Goal: Navigation & Orientation: Understand site structure

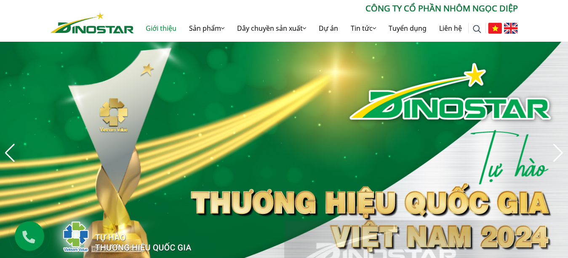
click at [157, 29] on link "Giới thiệu" at bounding box center [160, 28] width 43 height 27
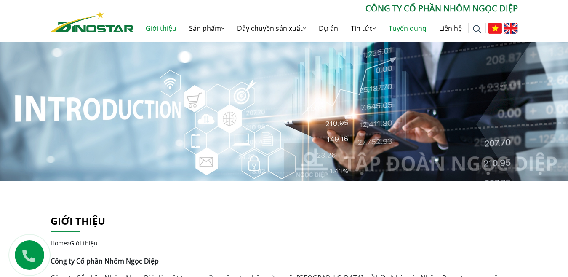
click at [411, 27] on link "Tuyển dụng" at bounding box center [407, 28] width 51 height 27
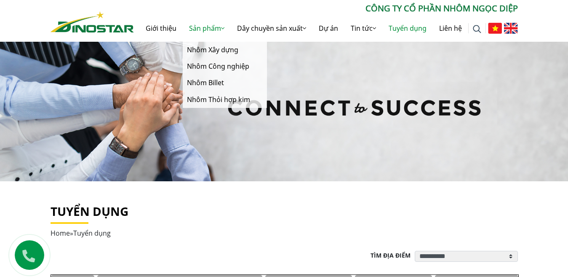
click at [207, 30] on link "Sản phẩm" at bounding box center [207, 28] width 48 height 27
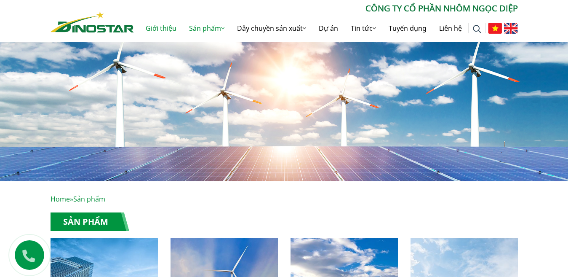
click at [163, 24] on link "Giới thiệu" at bounding box center [160, 28] width 43 height 27
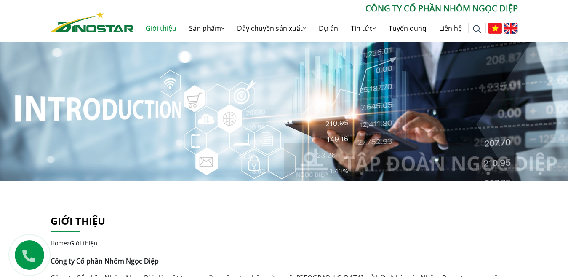
click at [117, 31] on img at bounding box center [92, 21] width 83 height 21
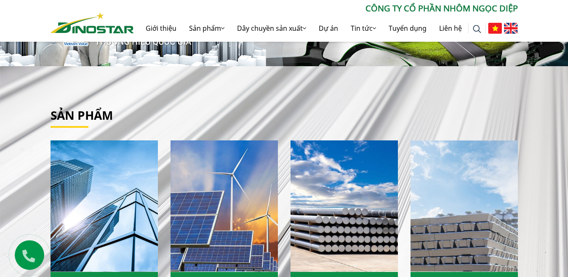
scroll to position [168, 0]
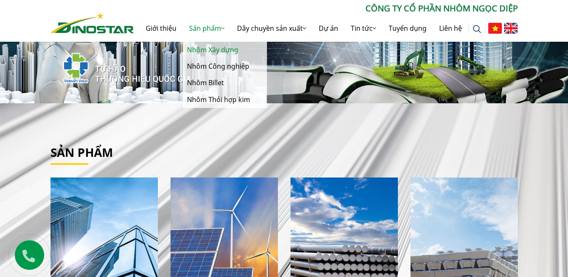
click at [213, 49] on link "Nhôm Xây dựng" at bounding box center [225, 50] width 84 height 16
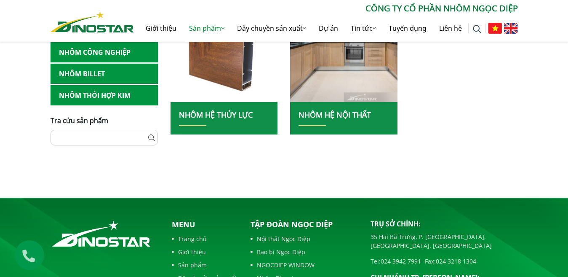
scroll to position [547, 0]
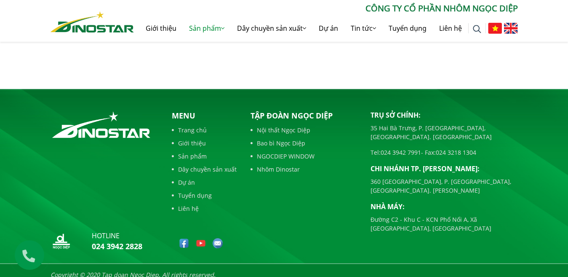
click at [186, 128] on link "Trang chủ" at bounding box center [204, 129] width 65 height 9
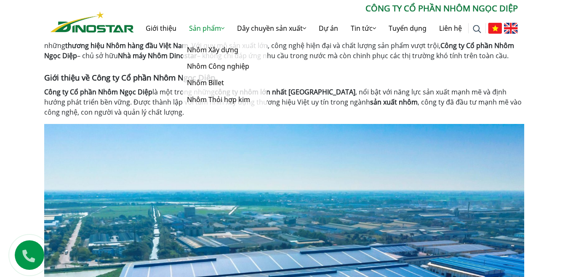
click at [206, 30] on link "Sản phẩm" at bounding box center [207, 28] width 48 height 27
click at [205, 65] on link "Nhôm Công nghiệp" at bounding box center [225, 66] width 84 height 16
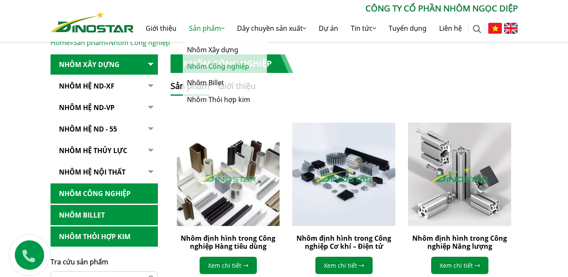
scroll to position [168, 0]
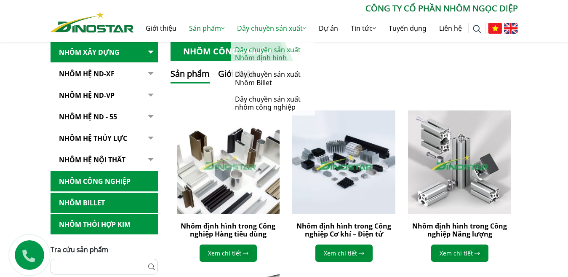
click at [267, 54] on link "Dây chuyền sản xuất Nhôm định hình" at bounding box center [273, 54] width 84 height 24
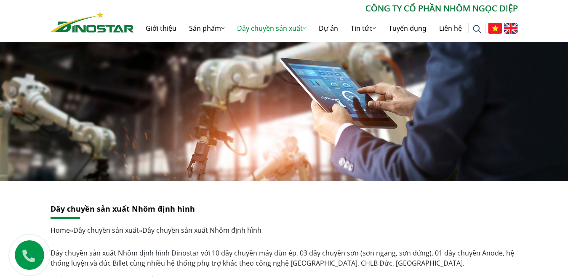
click at [305, 29] on link "Dây chuyền sản xuất" at bounding box center [272, 28] width 82 height 27
click at [304, 29] on icon at bounding box center [304, 28] width 3 height 7
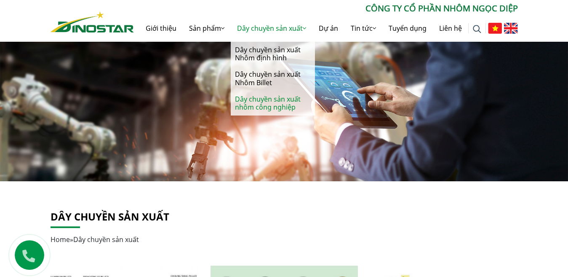
click at [283, 102] on link "Dây chuyền sản xuất nhôm công nghiệp" at bounding box center [273, 103] width 84 height 24
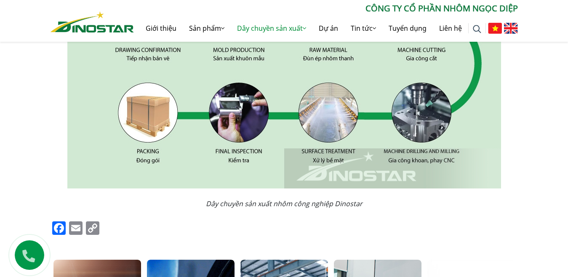
scroll to position [337, 0]
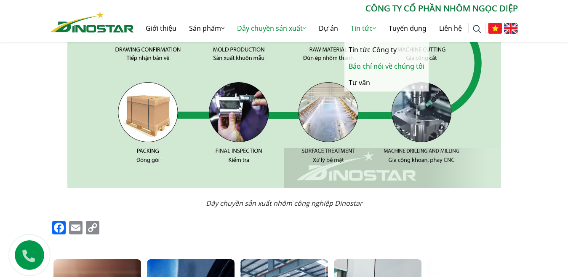
click at [368, 66] on link "Báo chí nói về chúng tôi" at bounding box center [386, 66] width 84 height 16
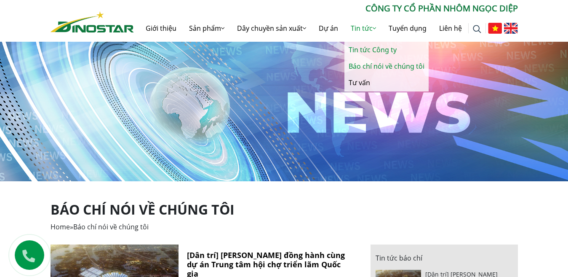
click at [358, 47] on link "Tin tức Công ty" at bounding box center [386, 50] width 84 height 16
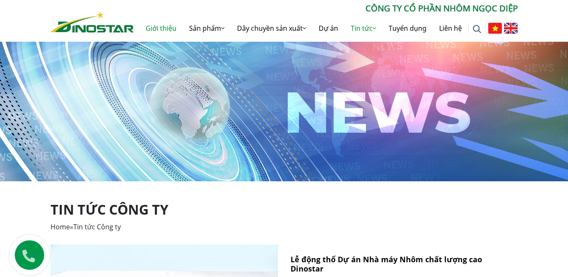
click at [152, 30] on link "Giới thiệu" at bounding box center [160, 28] width 43 height 27
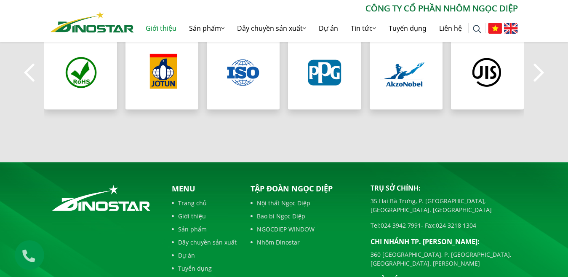
scroll to position [758, 0]
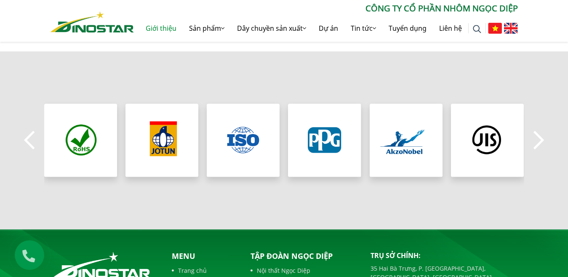
click at [537, 137] on button "Next" at bounding box center [538, 139] width 17 height 29
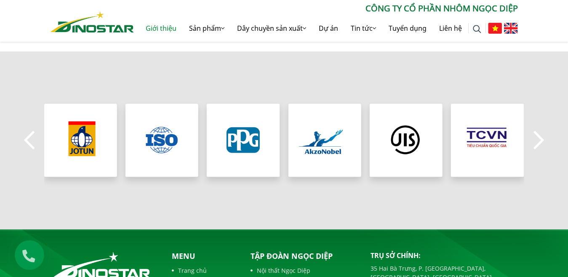
click at [536, 137] on button "Next" at bounding box center [538, 139] width 17 height 29
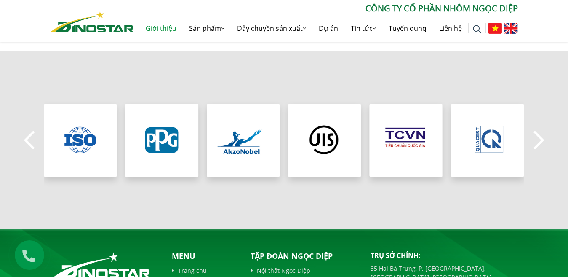
click at [536, 137] on button "Next" at bounding box center [538, 139] width 17 height 29
click at [29, 130] on button "Previous" at bounding box center [29, 139] width 17 height 29
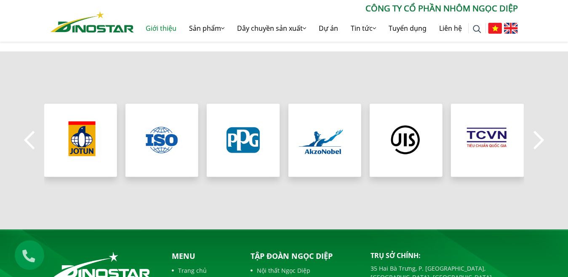
click at [29, 130] on button "Previous" at bounding box center [29, 139] width 17 height 29
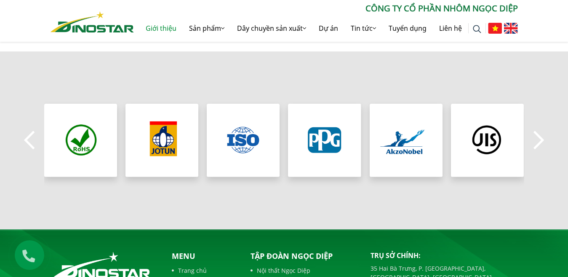
click at [29, 130] on button "Previous" at bounding box center [29, 139] width 17 height 29
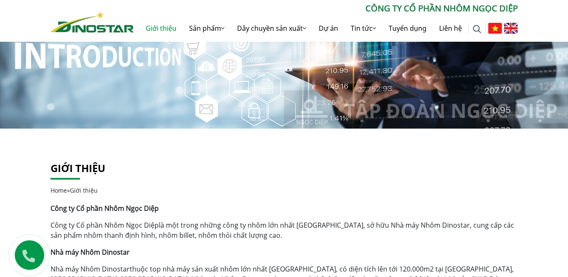
scroll to position [0, 0]
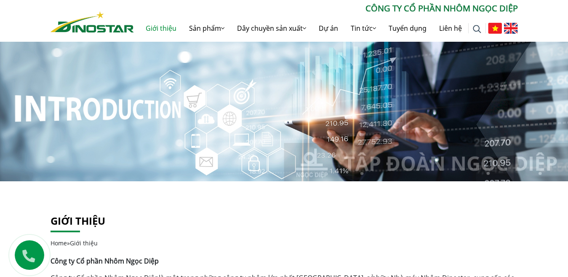
click at [111, 28] on img at bounding box center [92, 21] width 83 height 21
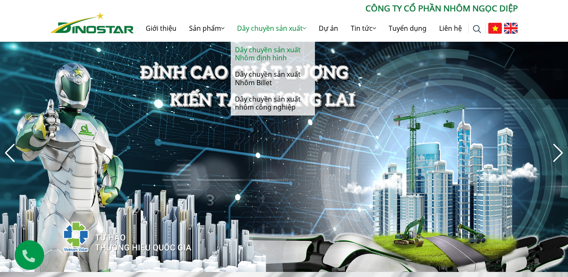
click at [269, 45] on link "Dây chuyền sản xuất Nhôm định hình" at bounding box center [273, 54] width 84 height 24
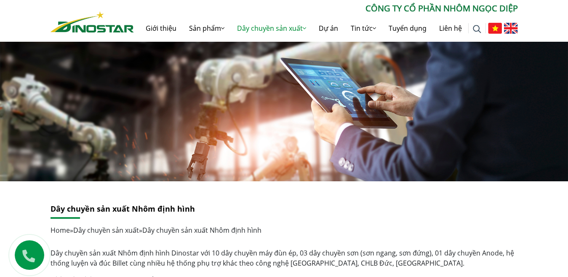
click at [95, 30] on img at bounding box center [92, 21] width 83 height 21
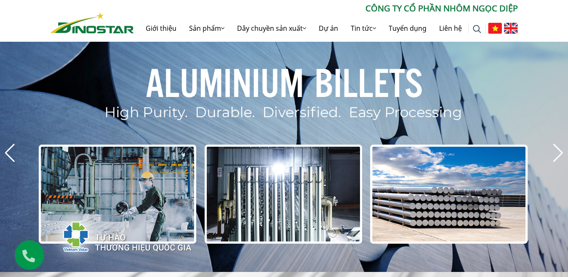
click at [555, 148] on div "Next slide" at bounding box center [557, 153] width 11 height 19
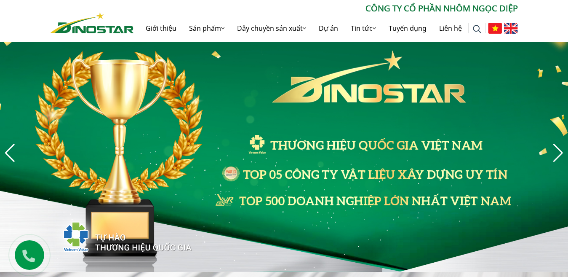
click at [555, 148] on div "Next slide" at bounding box center [557, 153] width 11 height 19
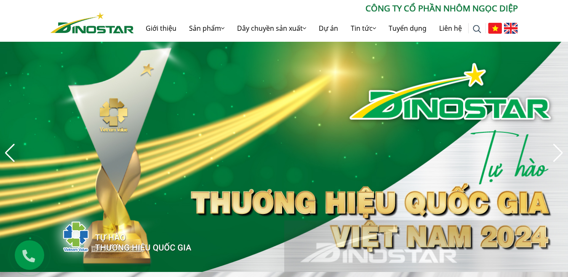
click at [555, 148] on div "Next slide" at bounding box center [557, 153] width 11 height 19
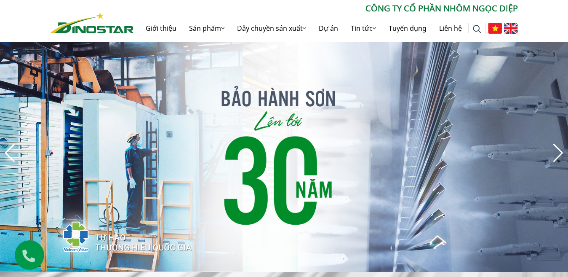
click at [555, 148] on div "Next slide" at bounding box center [557, 153] width 11 height 19
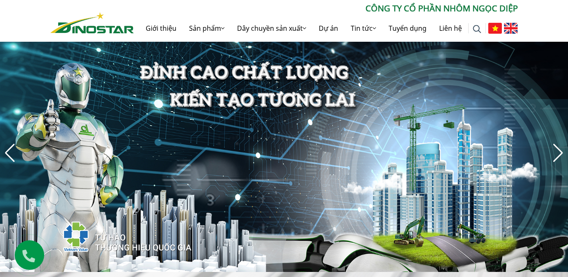
click at [555, 148] on div "Next slide" at bounding box center [557, 153] width 11 height 19
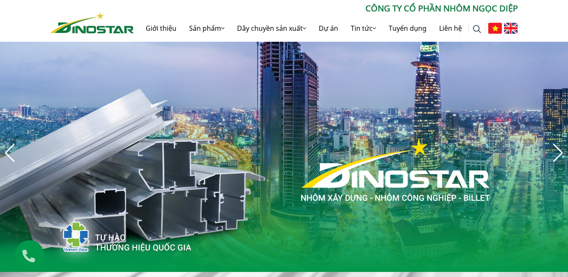
click at [562, 145] on div "Next slide" at bounding box center [557, 153] width 11 height 19
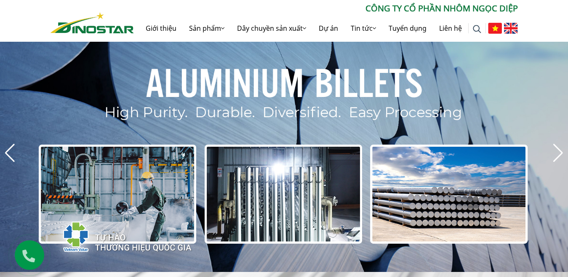
click at [562, 145] on div "Next slide" at bounding box center [557, 153] width 11 height 19
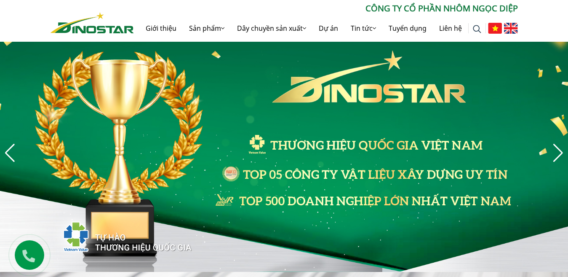
click at [554, 157] on div "Next slide" at bounding box center [557, 153] width 11 height 19
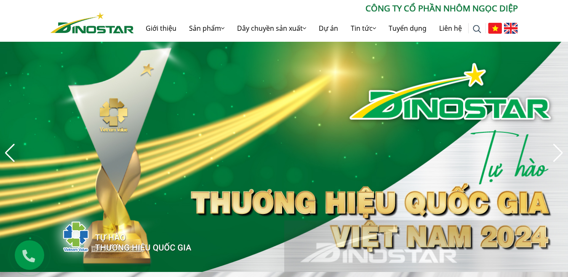
click at [554, 157] on div "Next slide" at bounding box center [557, 153] width 11 height 19
